Goal: Transaction & Acquisition: Purchase product/service

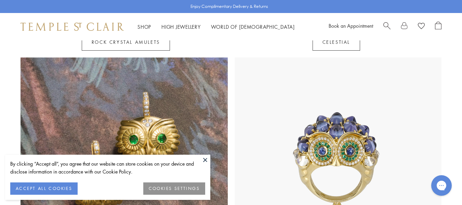
click at [50, 188] on button "ACCEPT ALL COOKIES" at bounding box center [43, 188] width 67 height 12
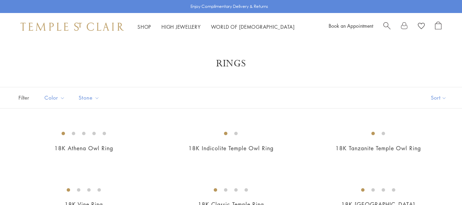
click at [0, 0] on img at bounding box center [0, 0] width 0 height 0
